Goal: Navigation & Orientation: Find specific page/section

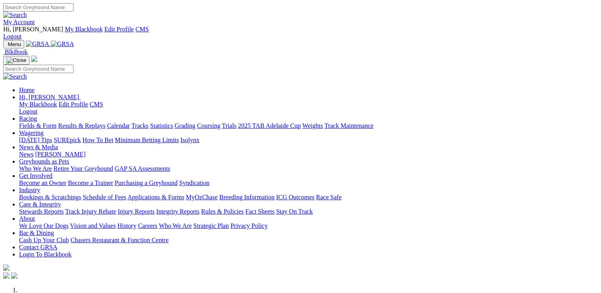
click at [85, 151] on link "[PERSON_NAME]" at bounding box center [60, 154] width 50 height 7
